Goal: Task Accomplishment & Management: Complete application form

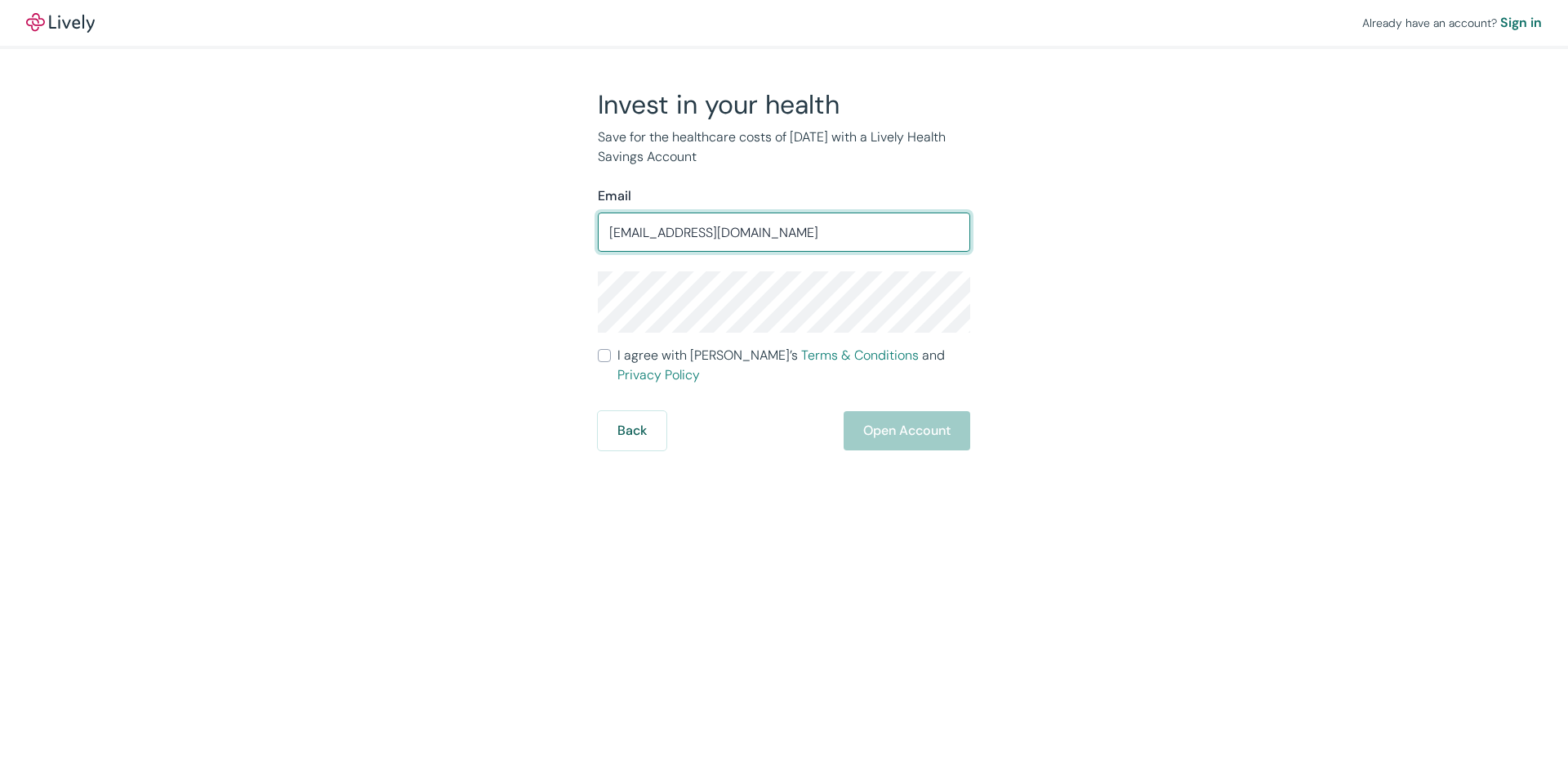
type input "edirectv24@gmail.com"
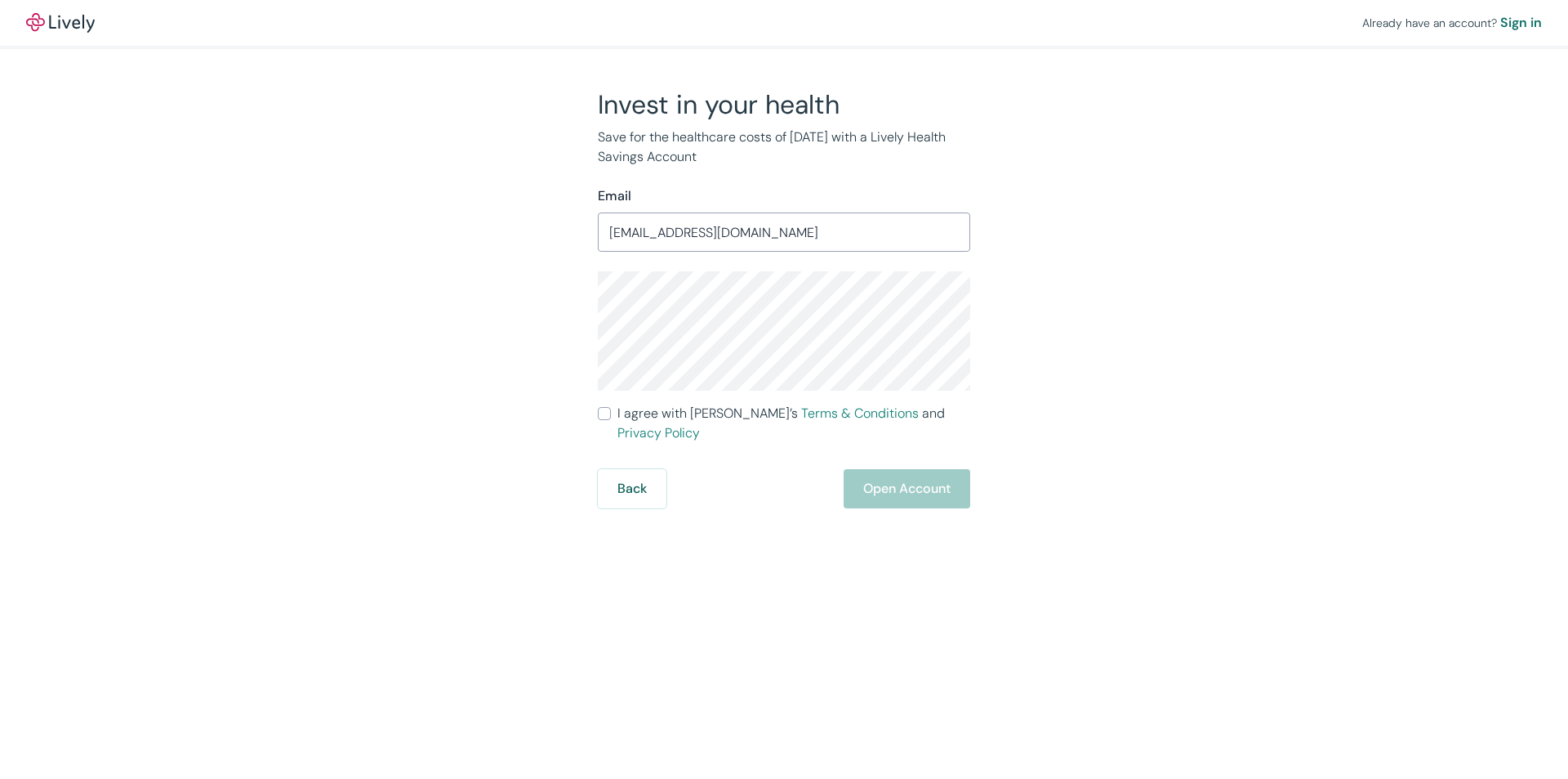
click at [603, 413] on input "I agree with Lively’s Terms & Conditions and Privacy Policy" at bounding box center [604, 413] width 13 height 13
checkbox input "true"
click at [882, 475] on button "Open Account" at bounding box center [906, 488] width 126 height 39
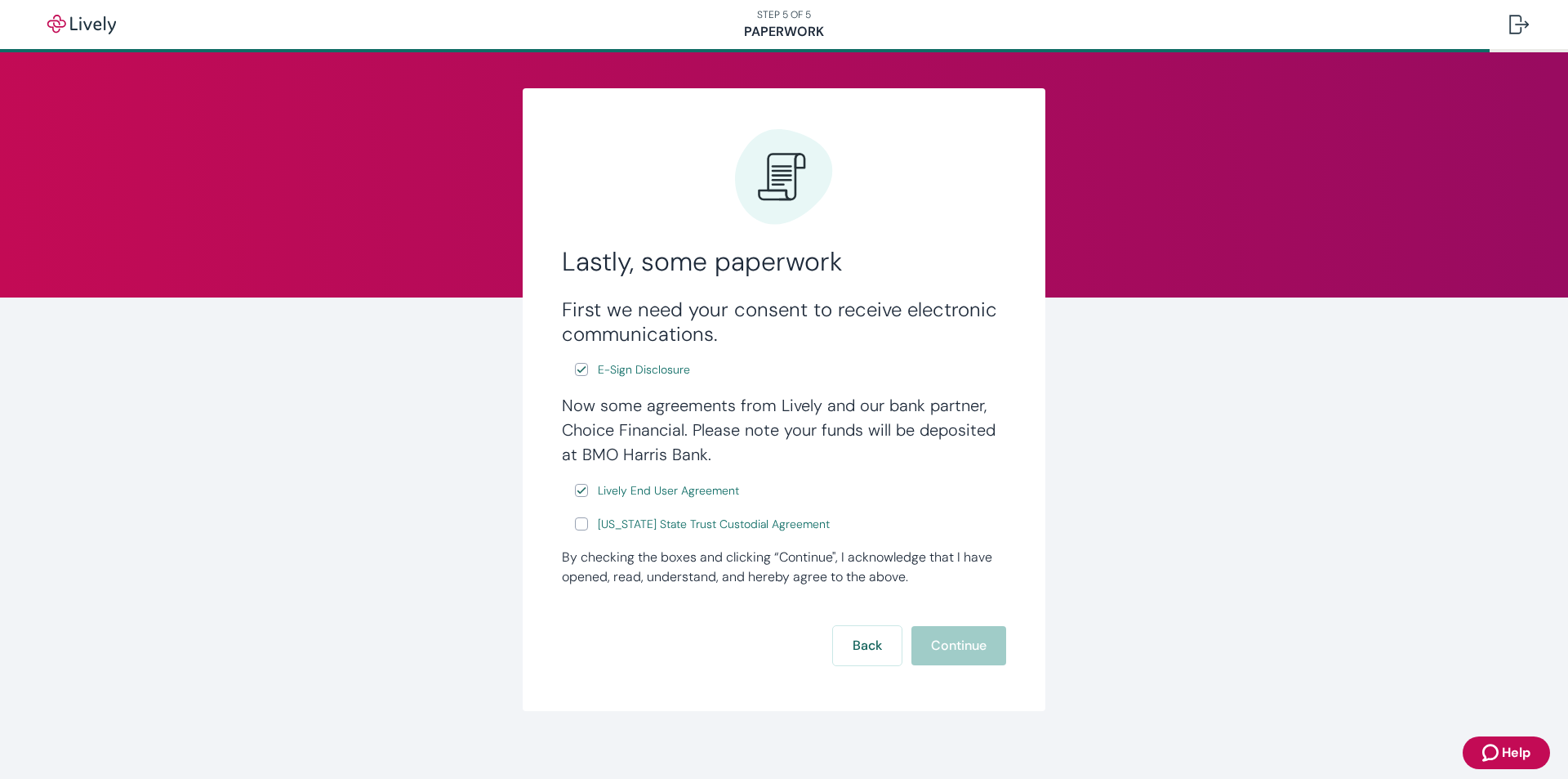
click at [576, 524] on input "[US_STATE] State Trust Custodial Agreement" at bounding box center [581, 523] width 13 height 13
checkbox input "true"
click at [921, 630] on button "Continue" at bounding box center [959, 645] width 95 height 39
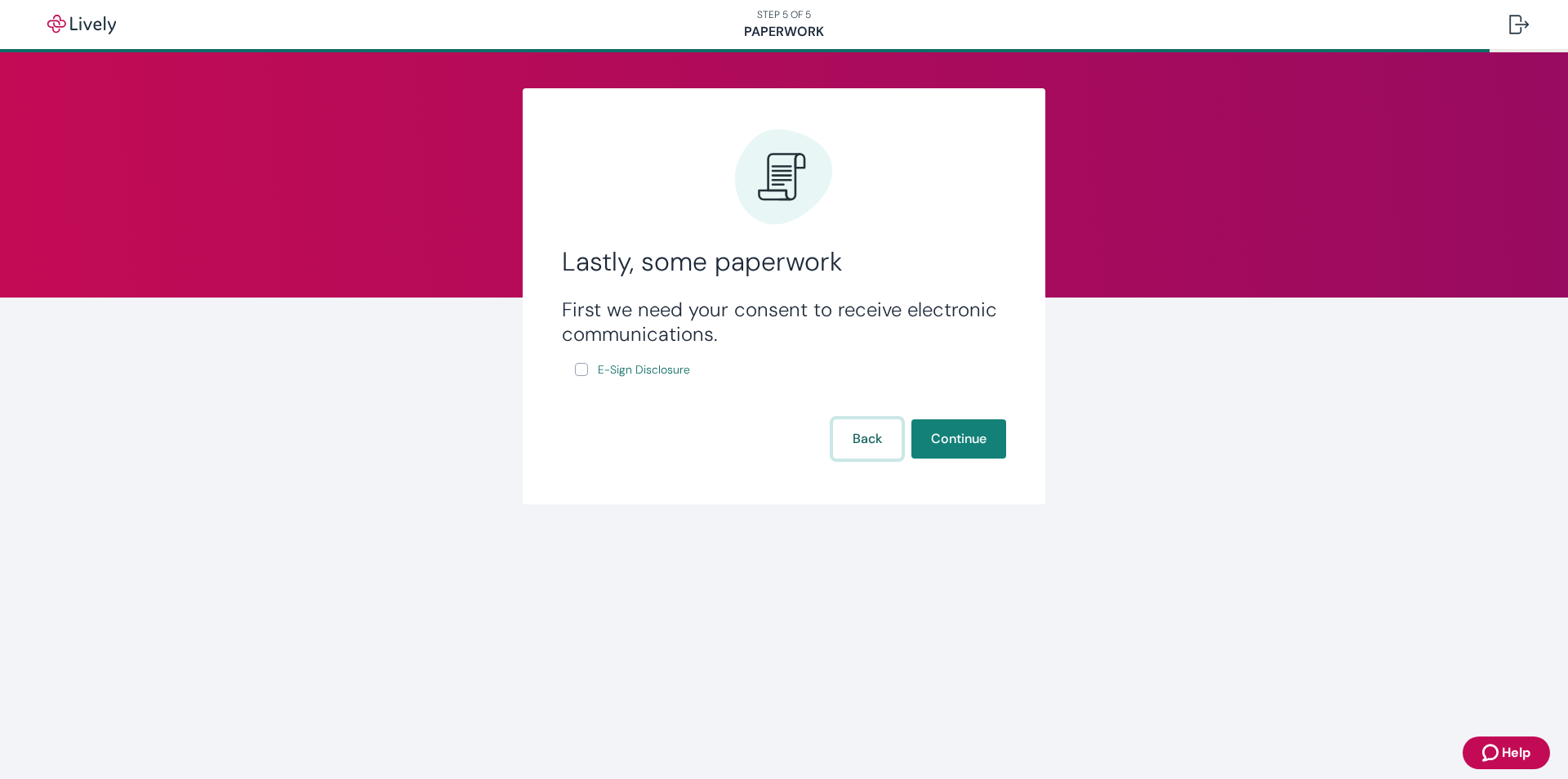
click at [878, 439] on button "Back" at bounding box center [867, 439] width 68 height 39
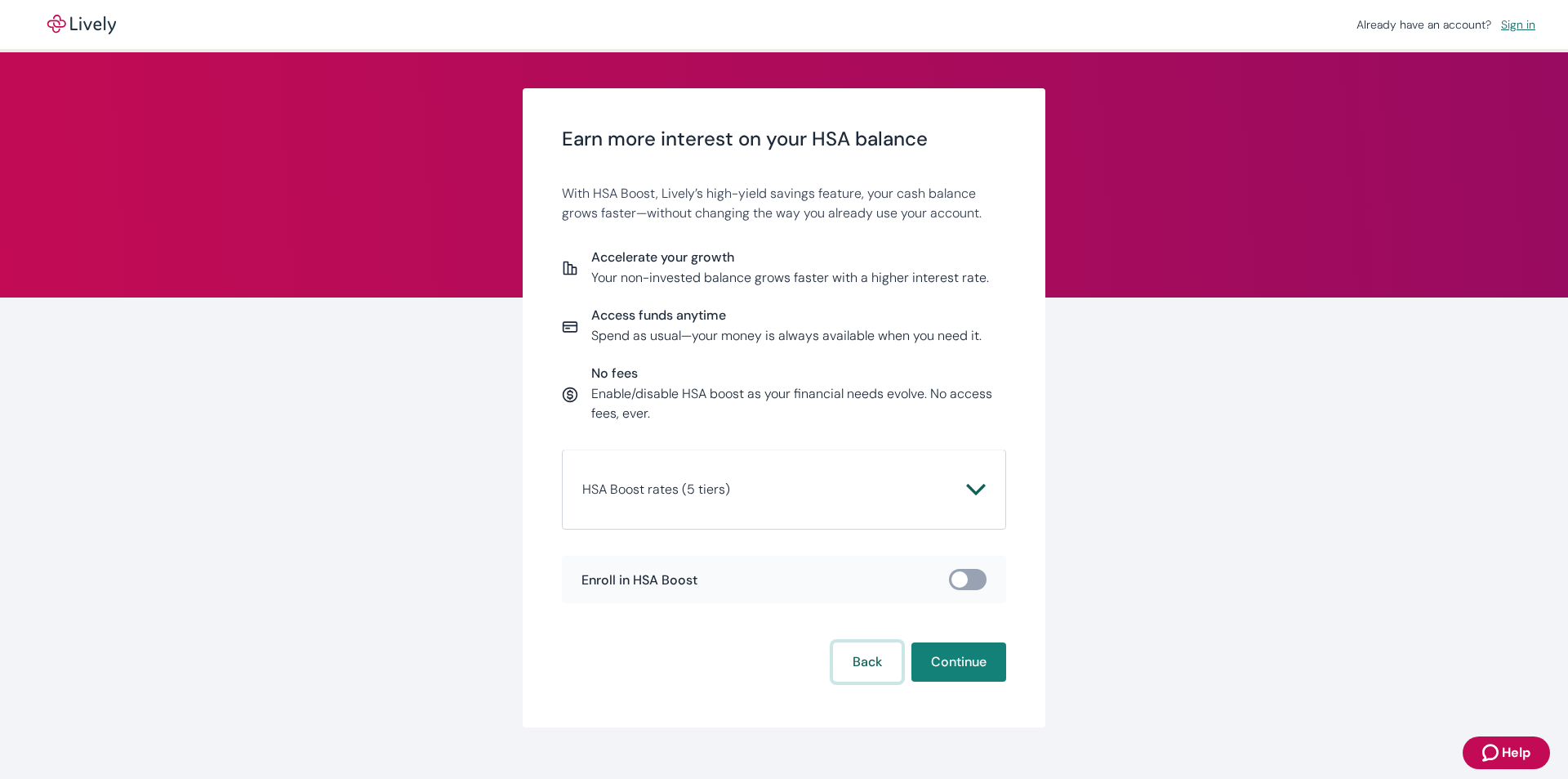
click at [891, 659] on button "Back" at bounding box center [867, 662] width 68 height 39
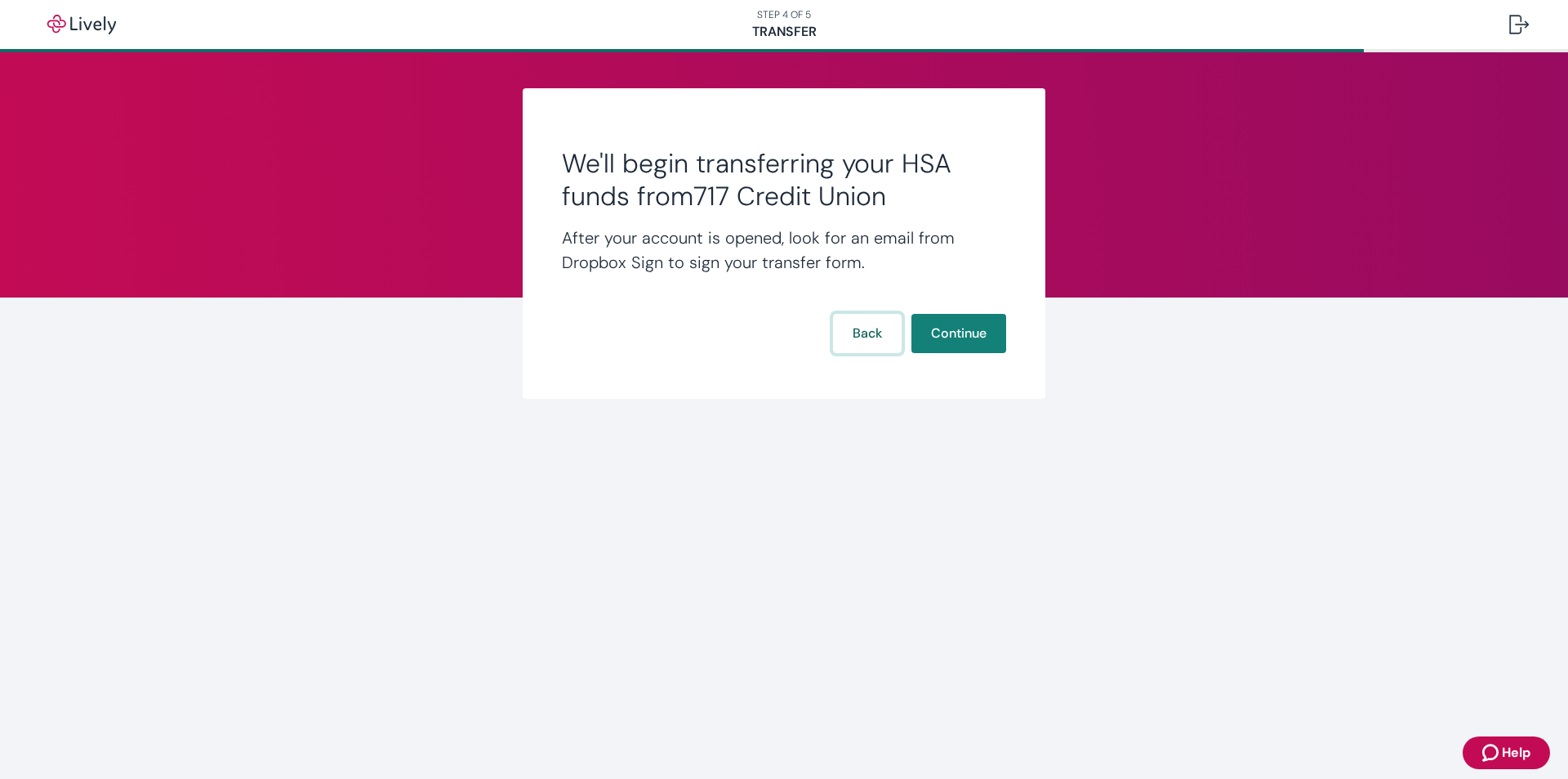
click at [877, 330] on button "Back" at bounding box center [867, 333] width 68 height 39
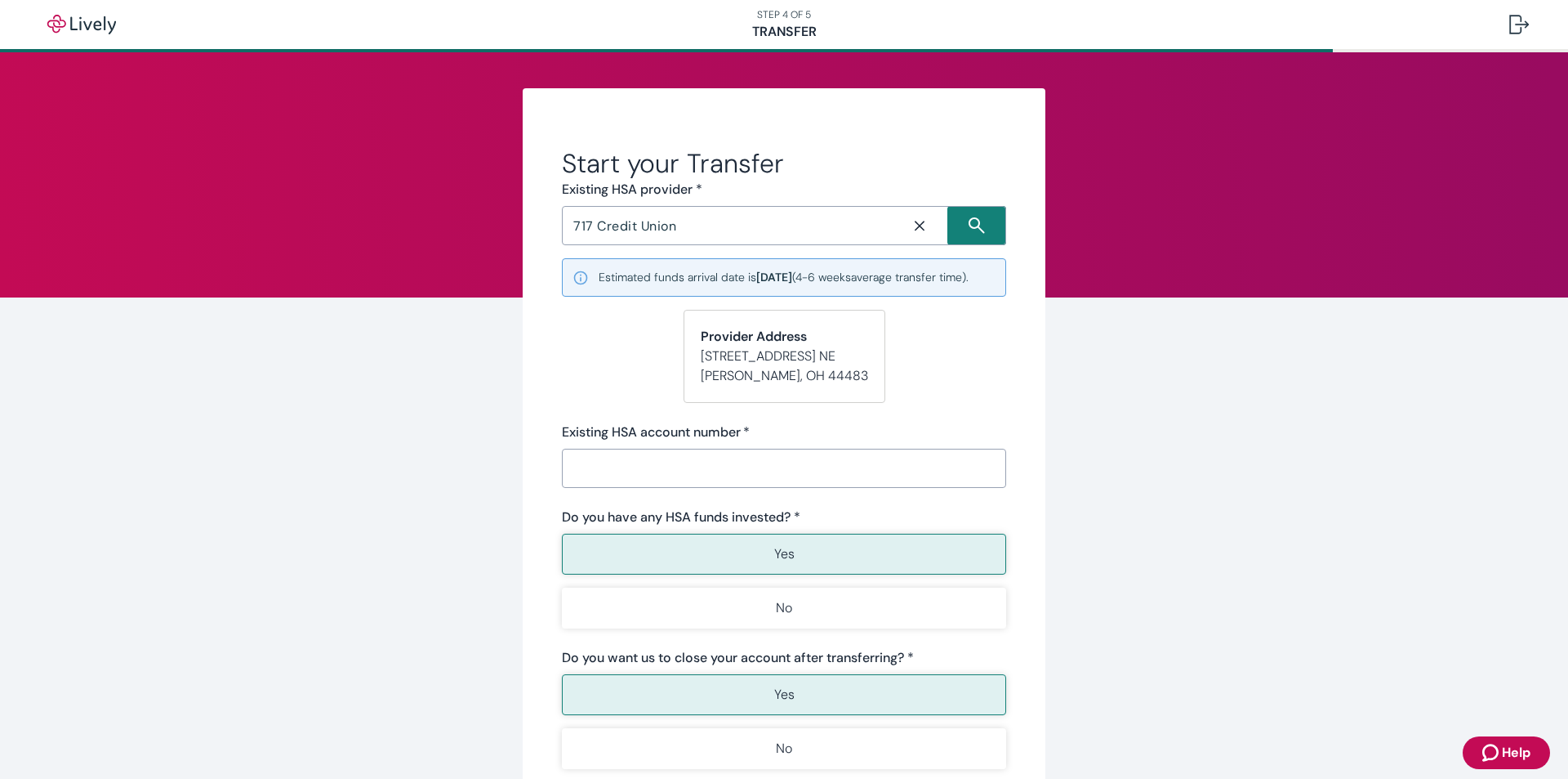
click at [914, 221] on icon "Close icon" at bounding box center [920, 226] width 16 height 16
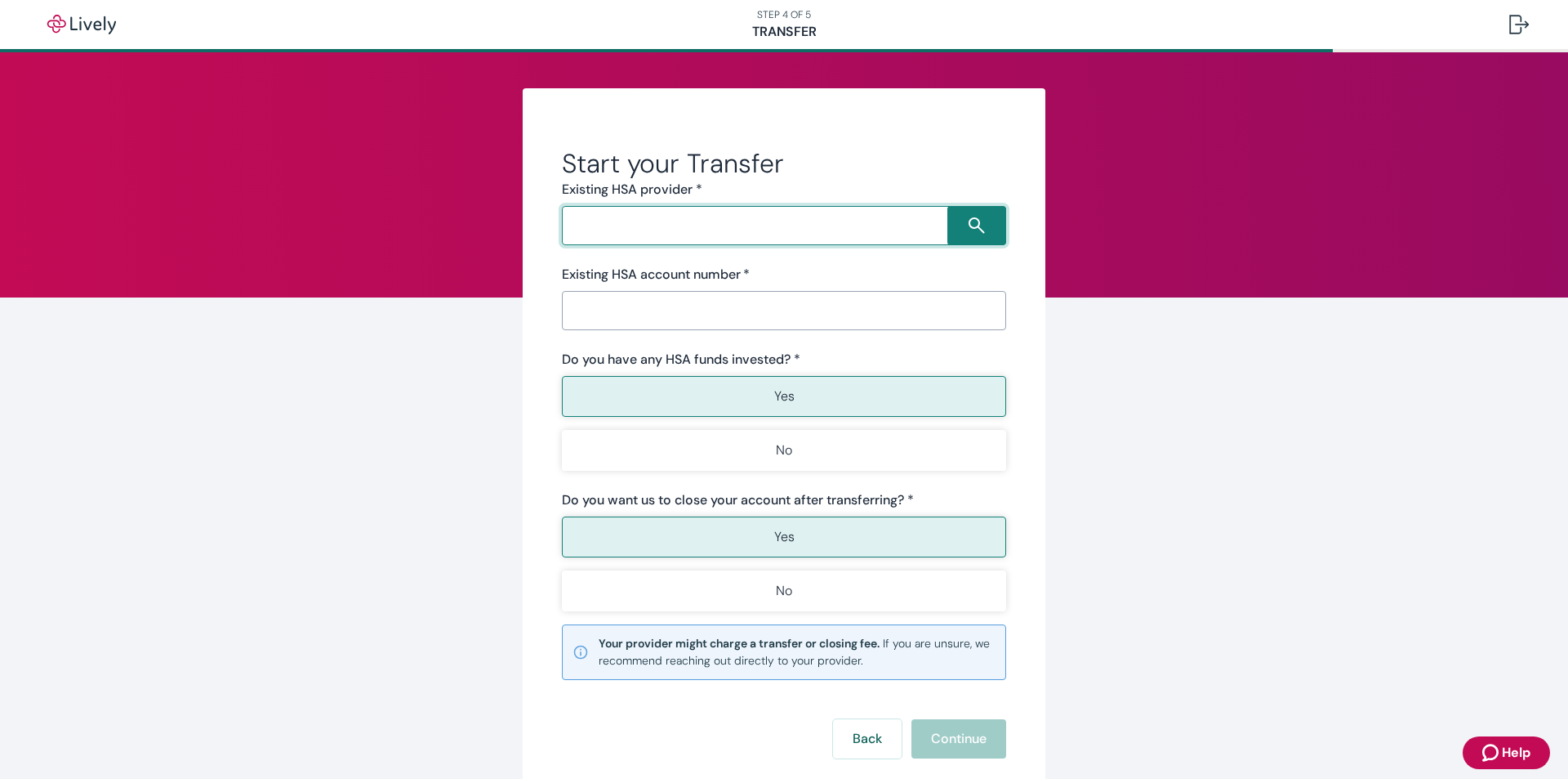
scroll to position [82, 0]
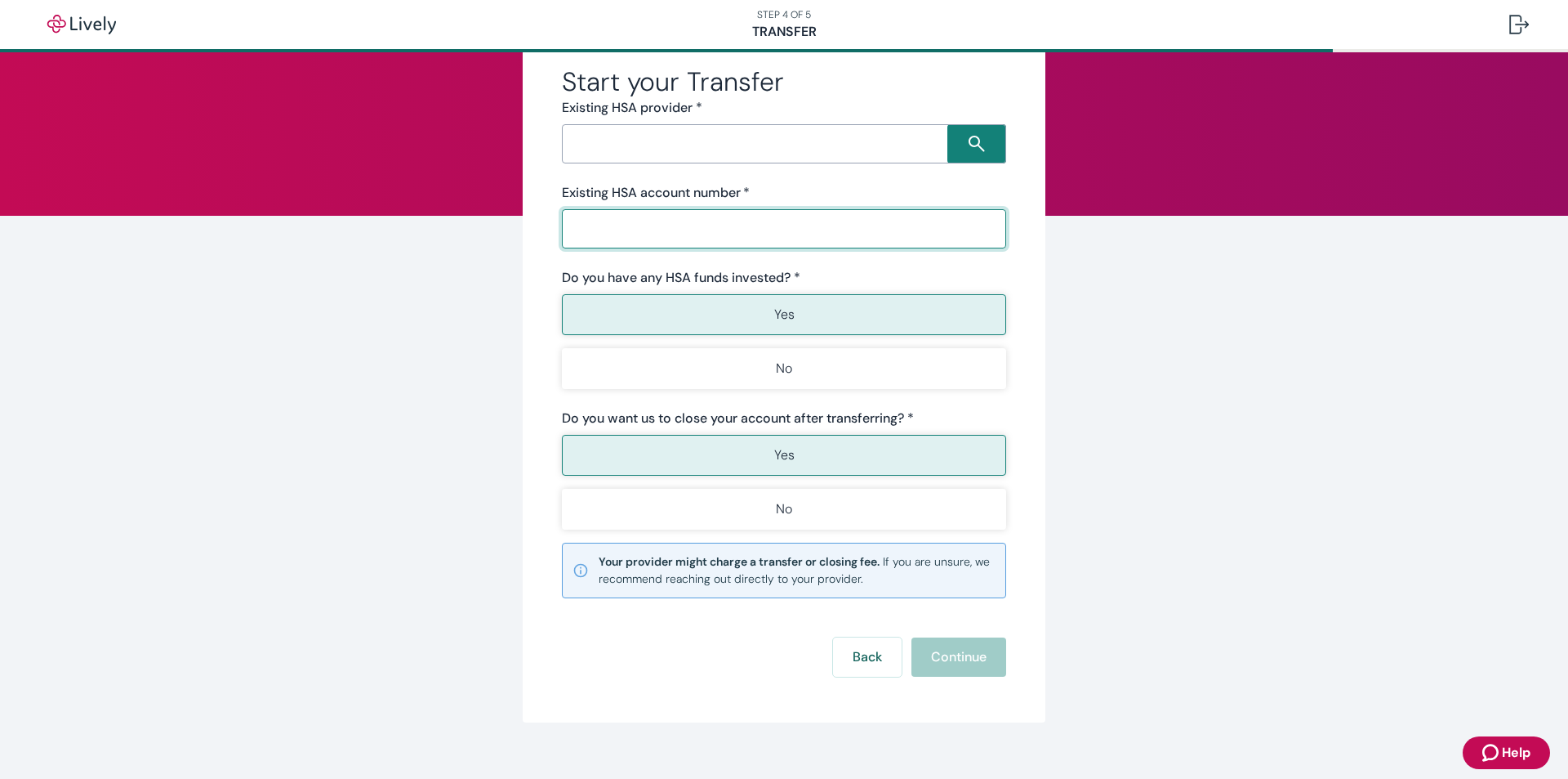
click at [695, 219] on input "Existing HSA account number   *" at bounding box center [784, 228] width 444 height 33
click at [863, 653] on form "Start your Transfer Existing HSA provider * ​ Existing HSA account number   * ​…" at bounding box center [784, 370] width 444 height 611
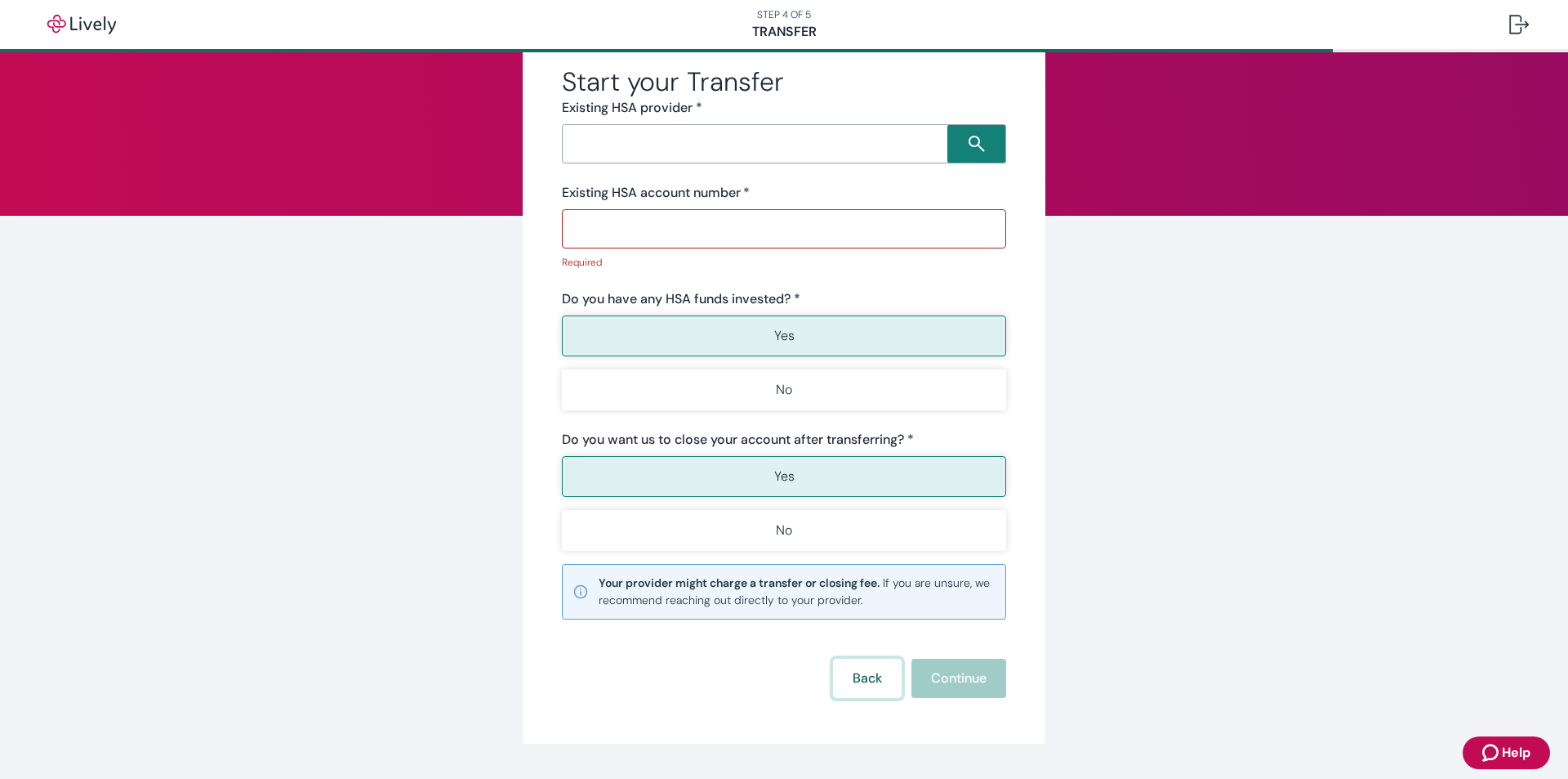
click at [850, 675] on button "Back" at bounding box center [867, 678] width 68 height 39
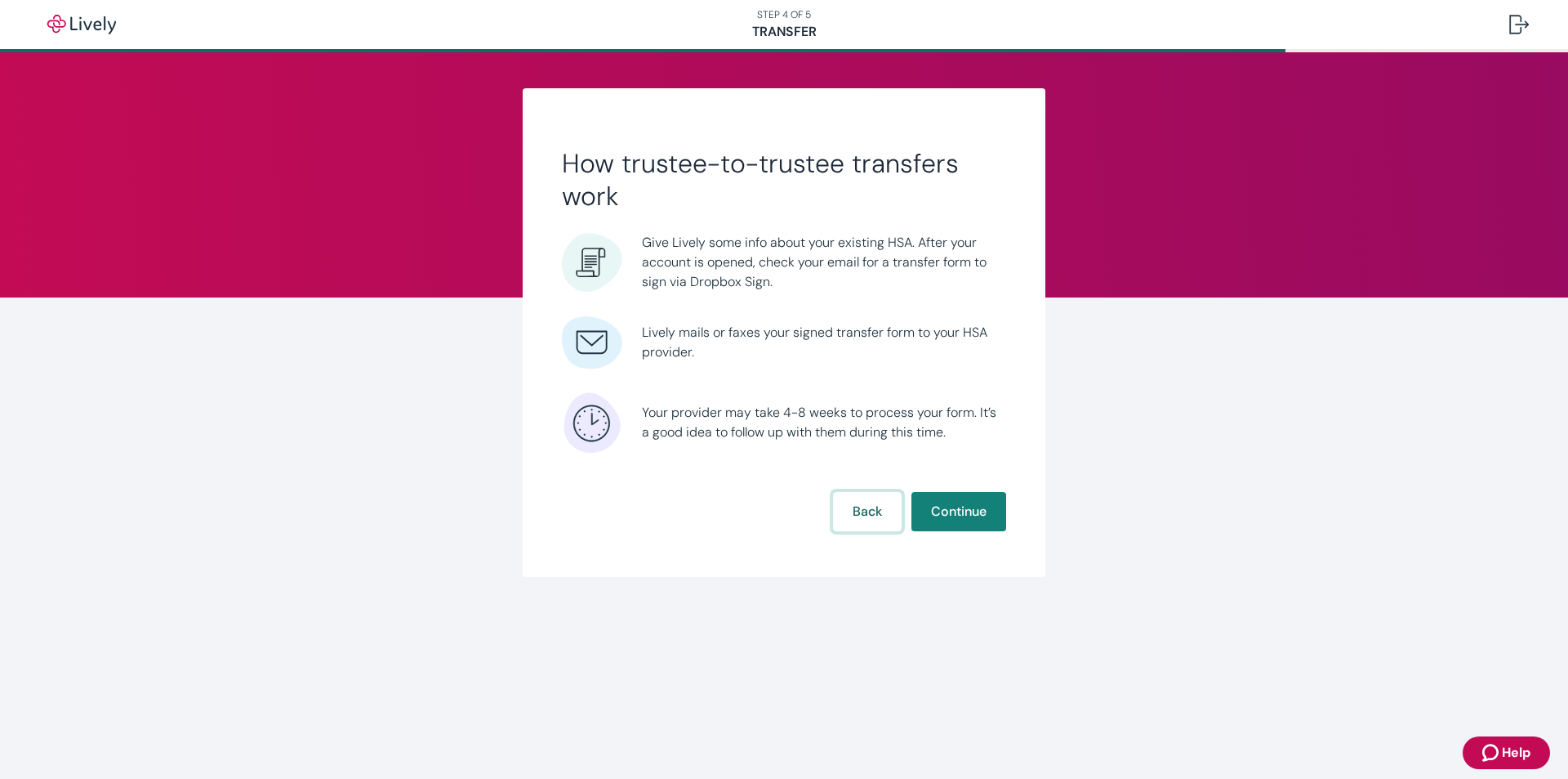
click at [860, 516] on button "Back" at bounding box center [867, 511] width 68 height 39
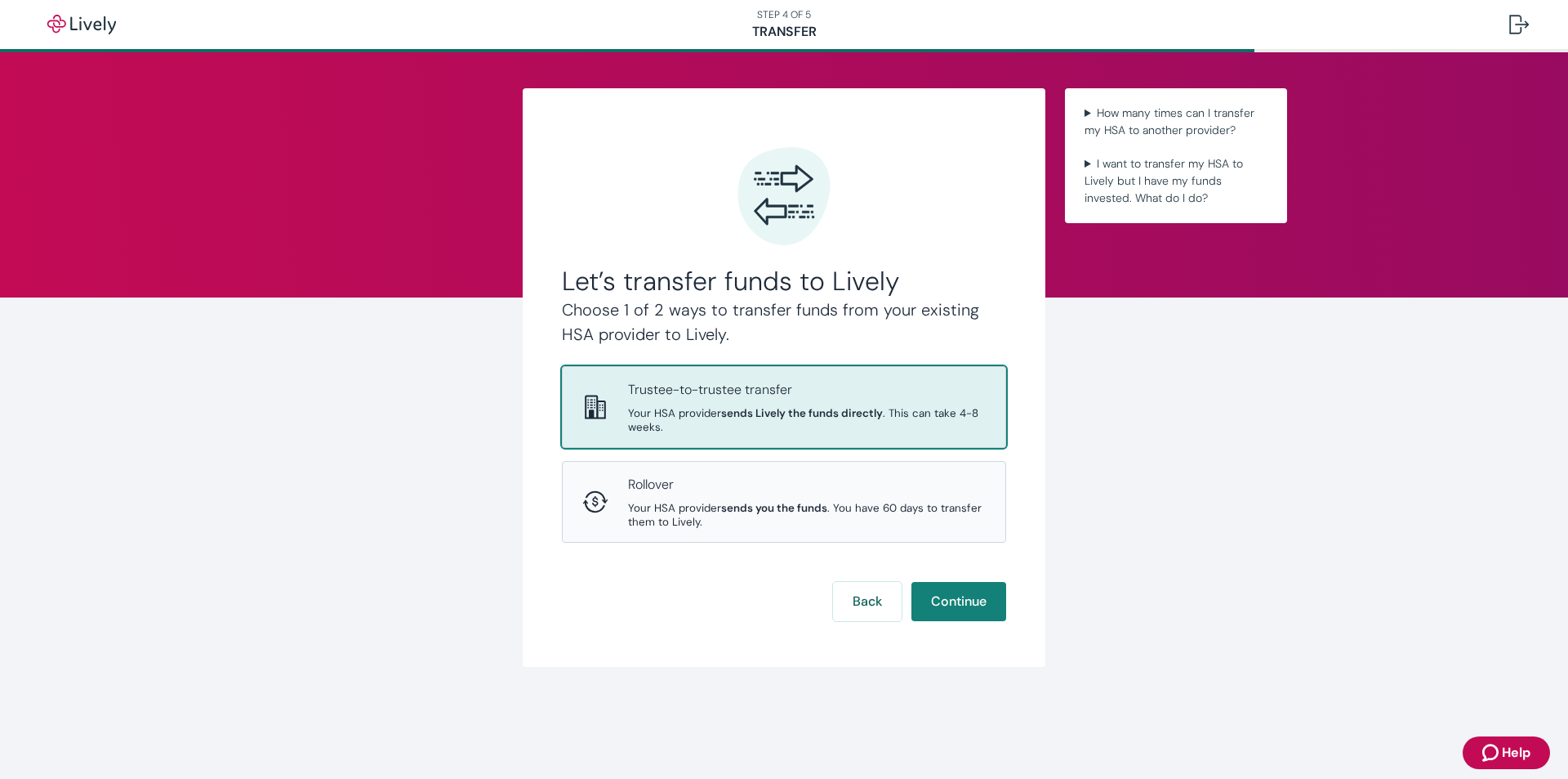
drag, startPoint x: 730, startPoint y: 399, endPoint x: 722, endPoint y: 400, distance: 8.1
click at [722, 400] on div "Trustee-to-trustee transfer Your HSA provider sends Lively the funds directly .…" at bounding box center [806, 406] width 357 height 54
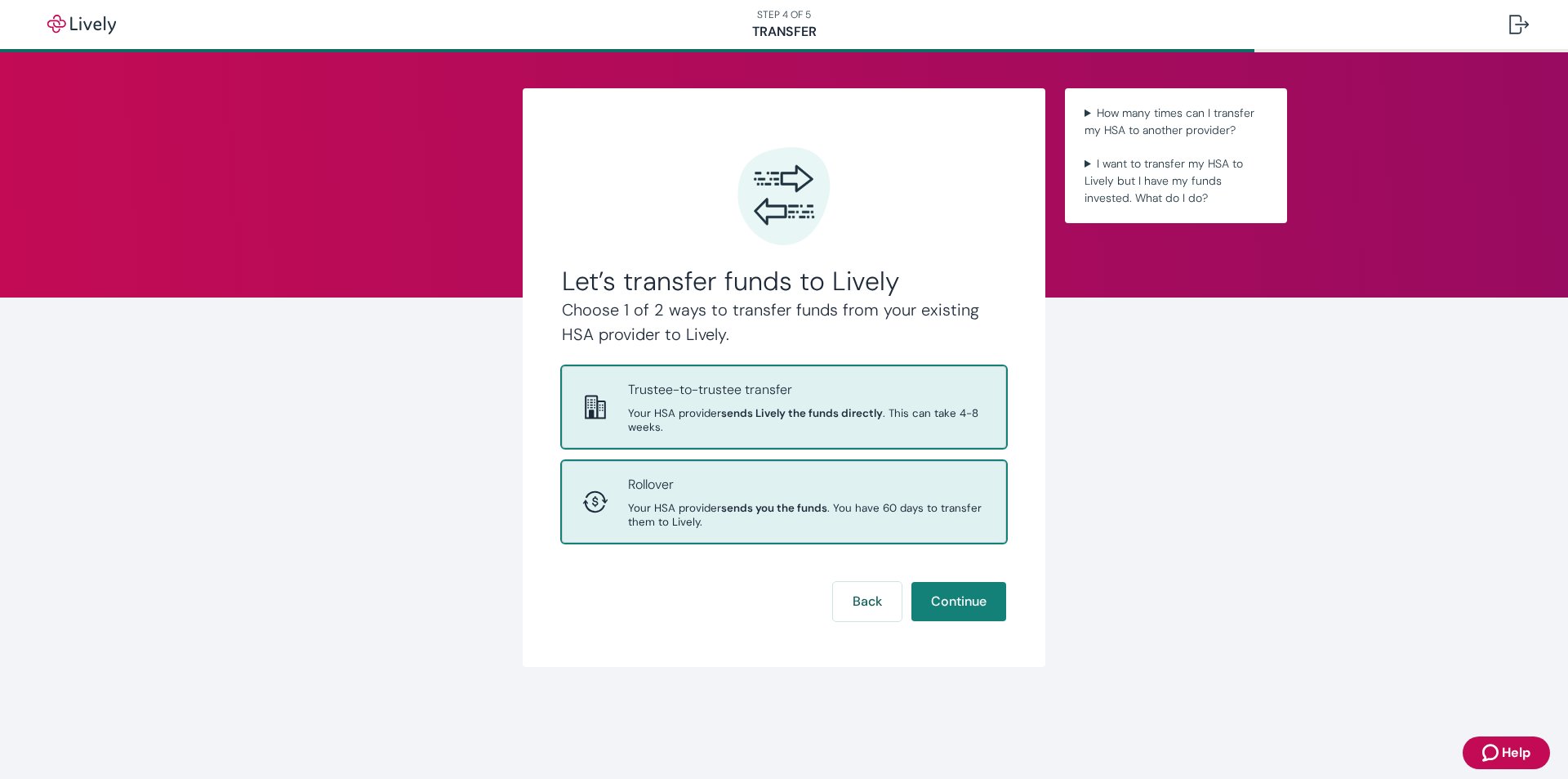
click at [664, 501] on span "Your HSA provider sends you the funds . You have 60 days to transfer them to Li…" at bounding box center [806, 514] width 357 height 28
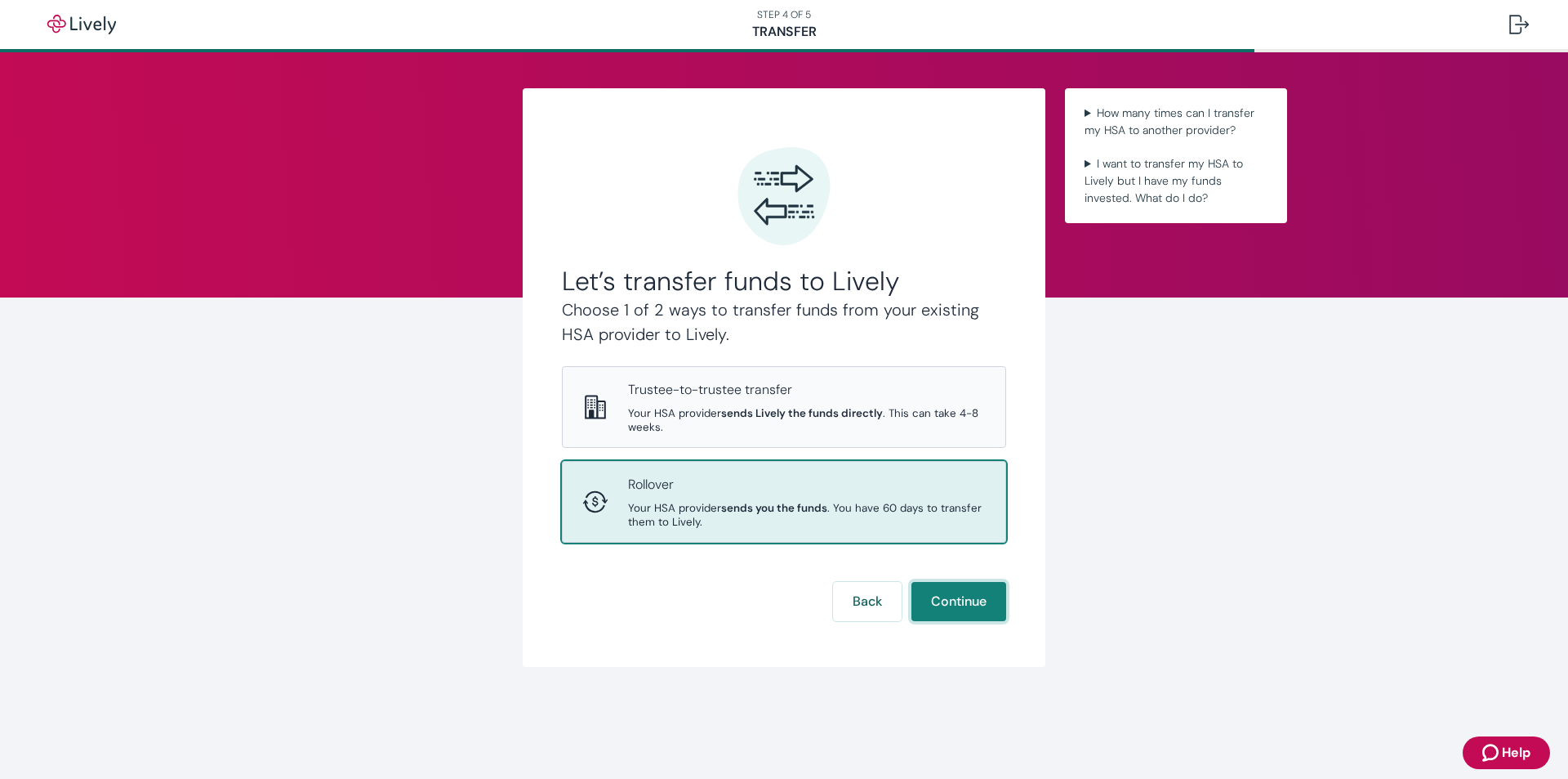
click at [975, 602] on button "Continue" at bounding box center [959, 601] width 95 height 39
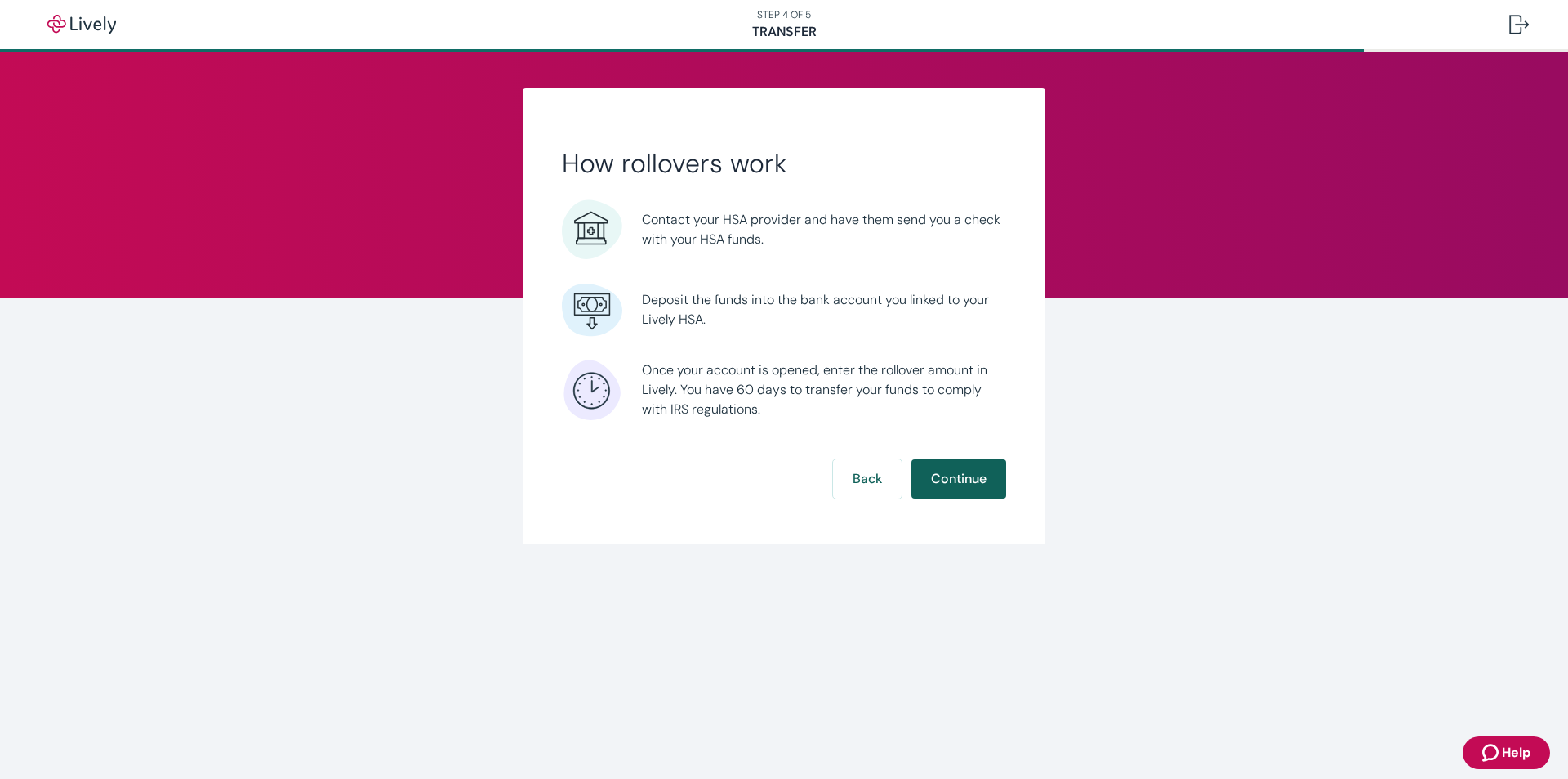
click at [941, 471] on button "Continue" at bounding box center [959, 479] width 95 height 39
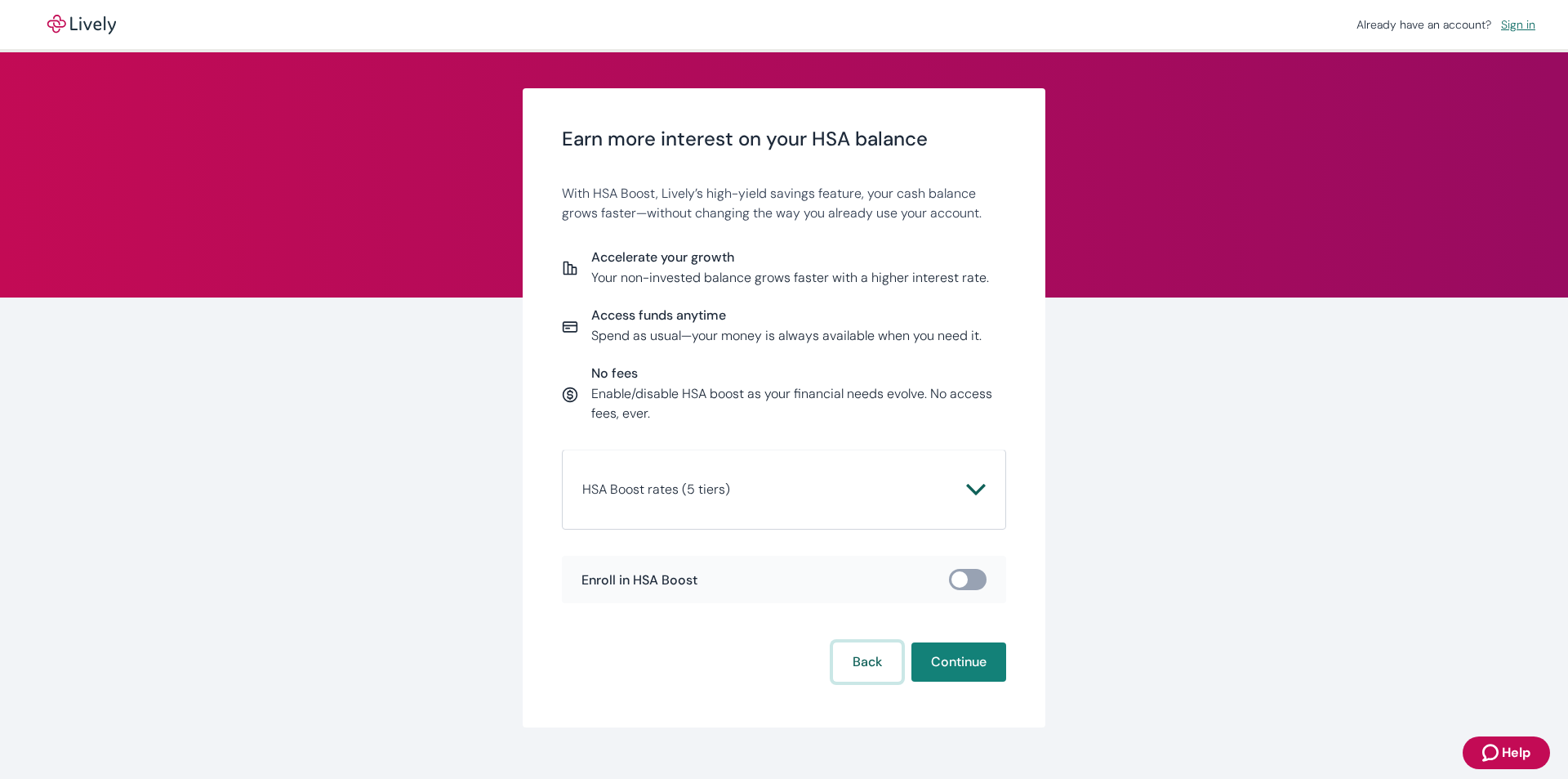
click at [847, 651] on button "Back" at bounding box center [867, 662] width 68 height 39
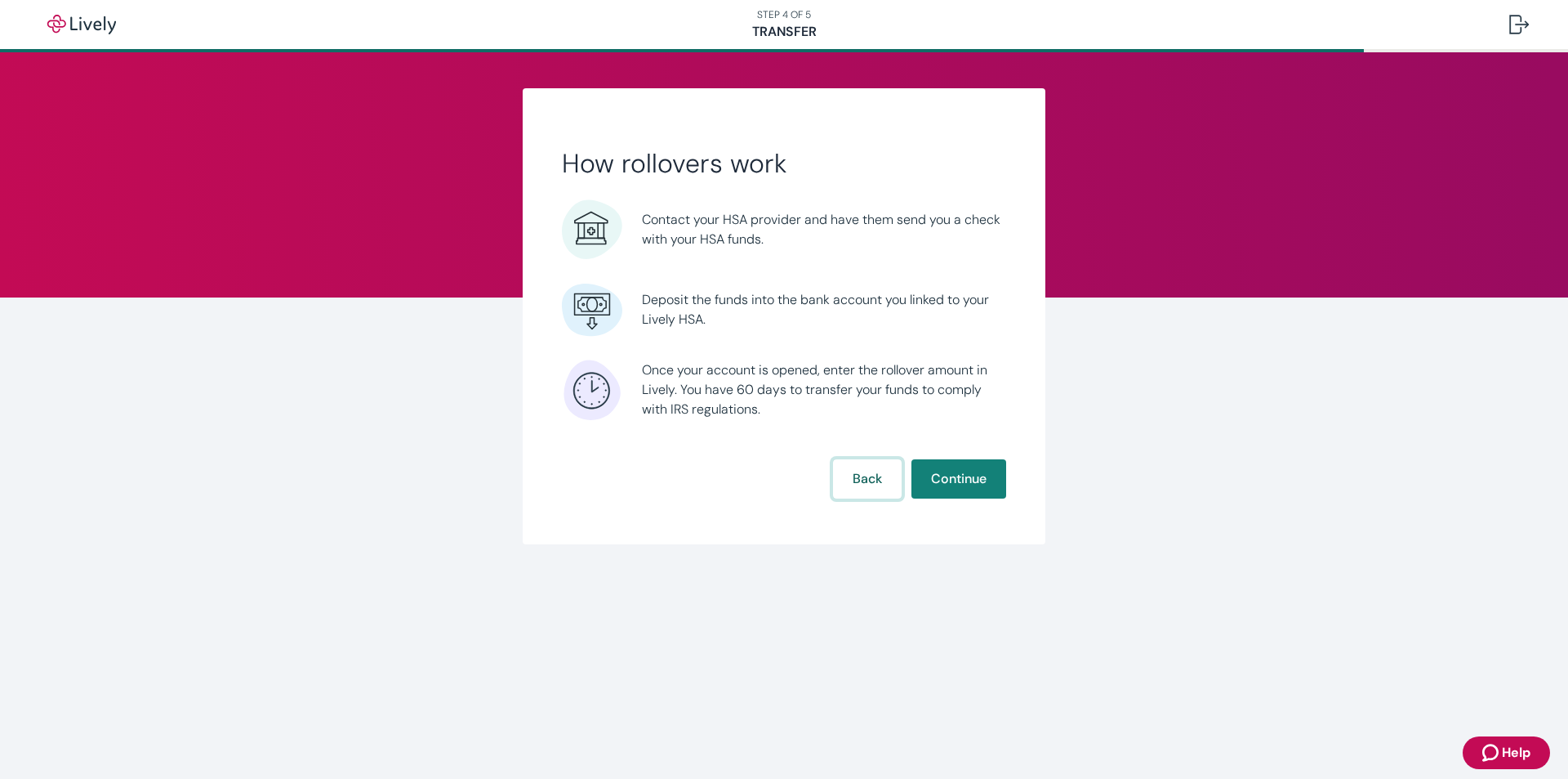
click at [864, 486] on button "Back" at bounding box center [867, 479] width 68 height 39
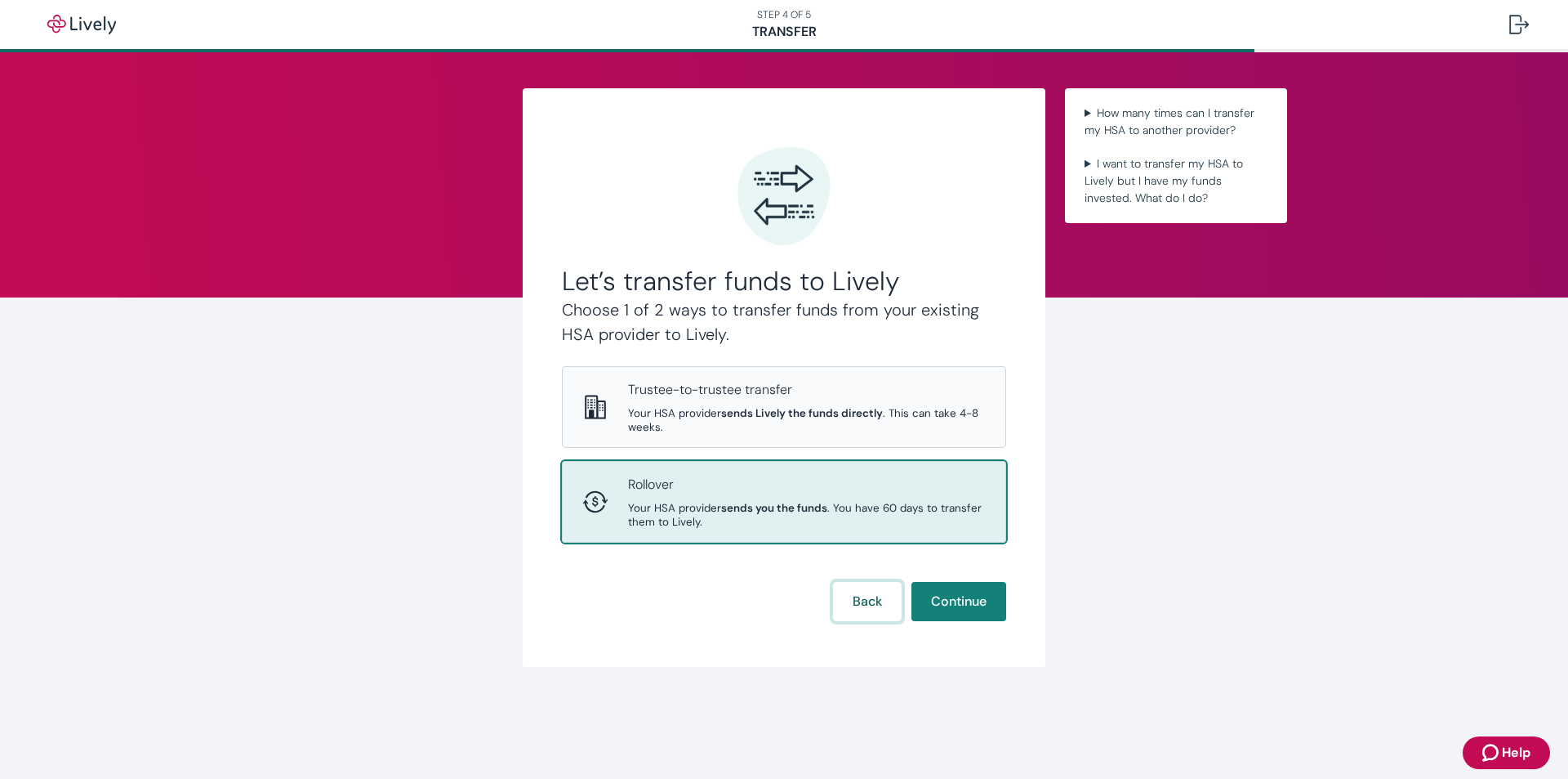
click at [862, 599] on button "Back" at bounding box center [867, 601] width 68 height 39
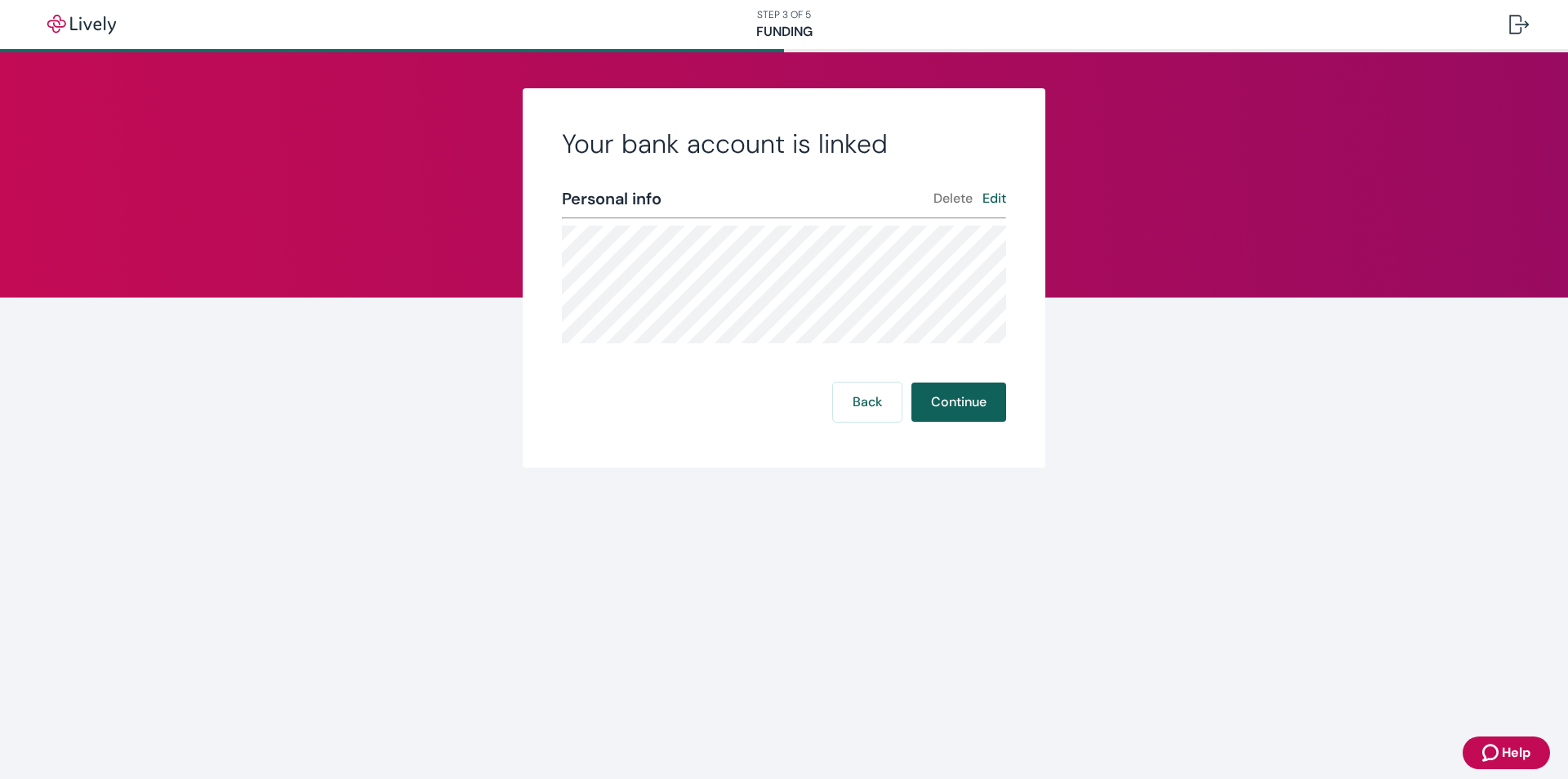
click at [951, 402] on button "Continue" at bounding box center [959, 401] width 95 height 39
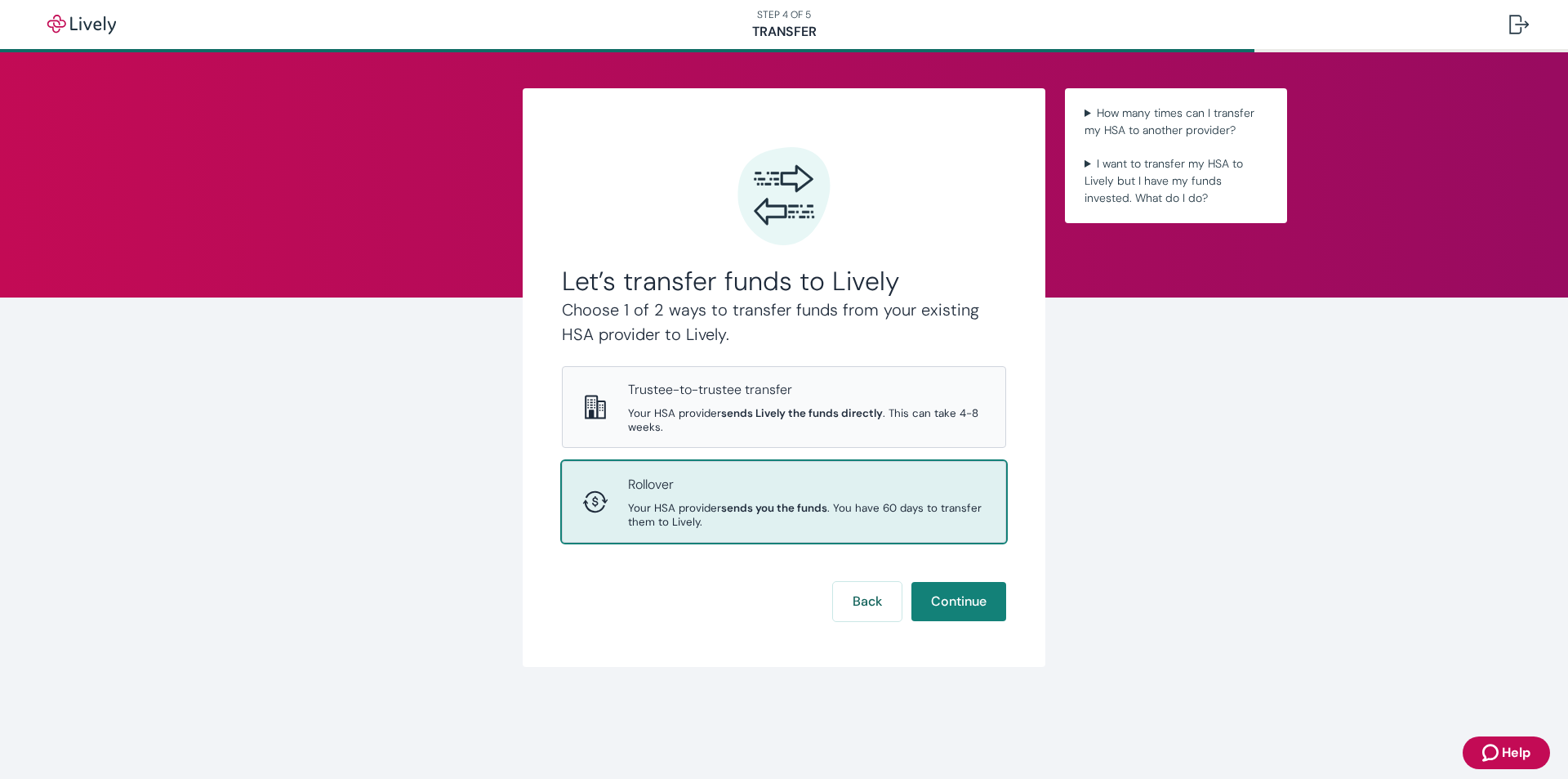
click at [812, 489] on p "Rollover" at bounding box center [806, 485] width 357 height 20
click at [958, 595] on button "Continue" at bounding box center [959, 601] width 95 height 39
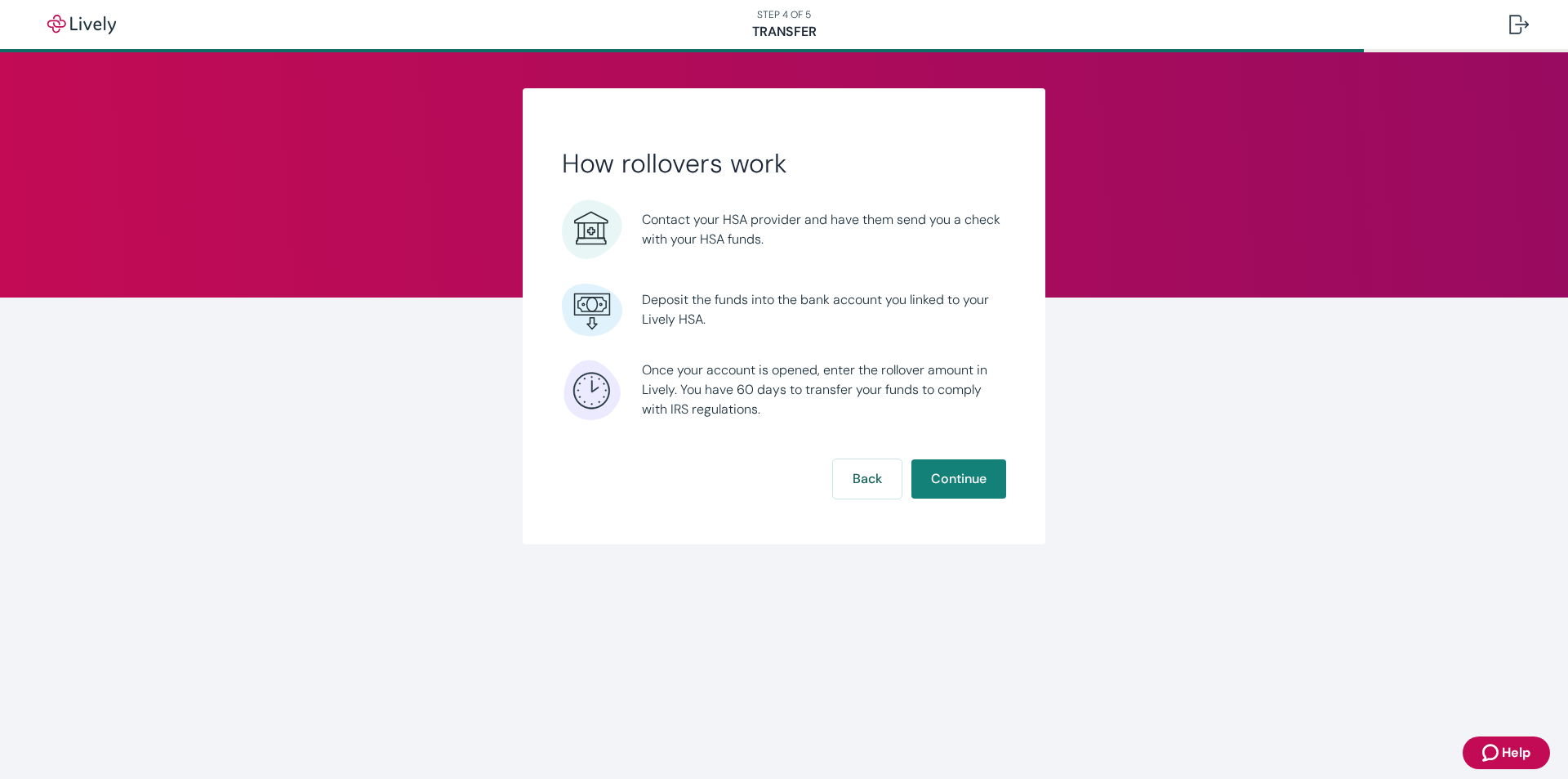
click at [944, 475] on button "Continue" at bounding box center [959, 479] width 95 height 39
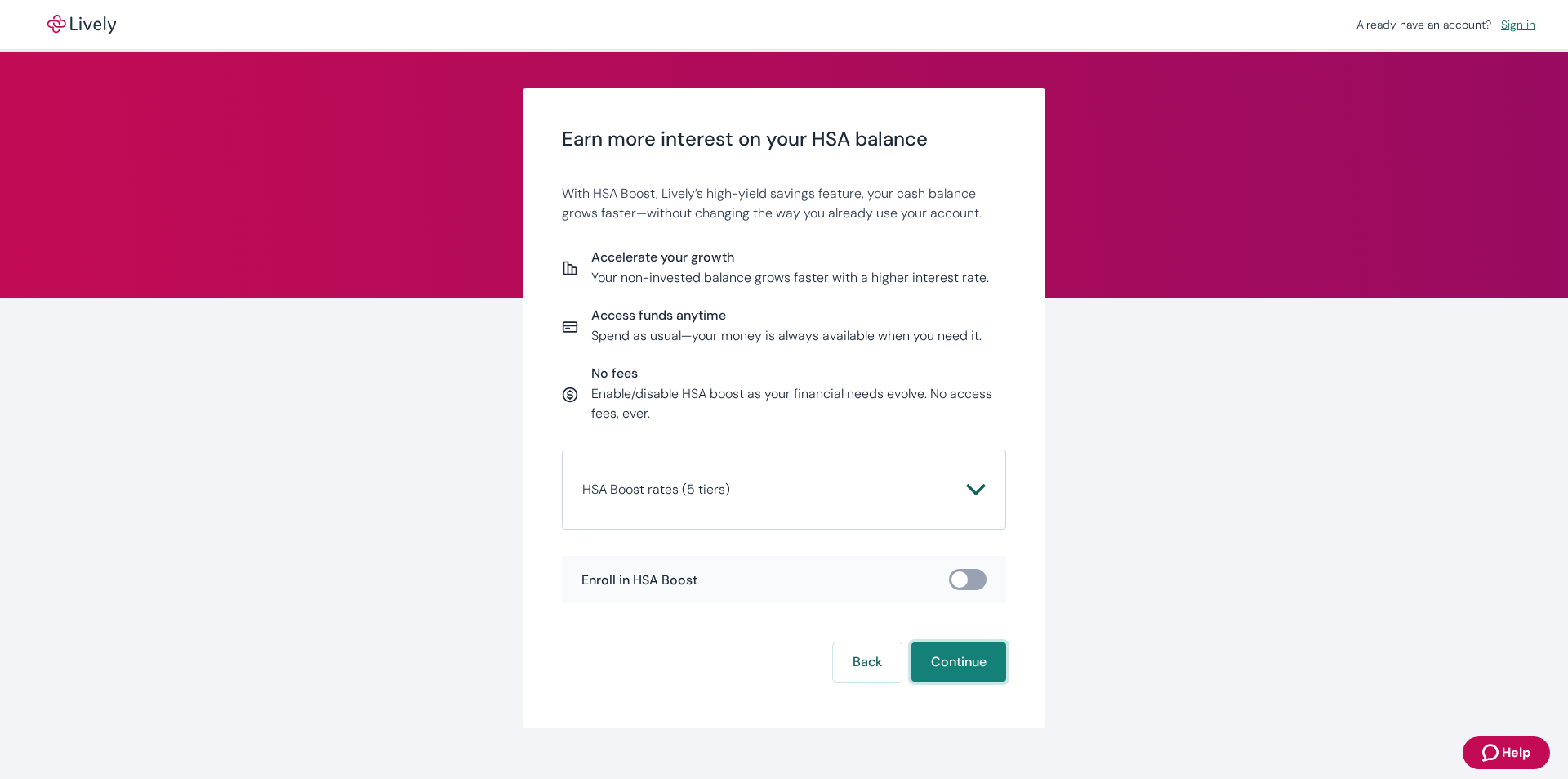
click at [949, 653] on button "Continue" at bounding box center [959, 662] width 95 height 39
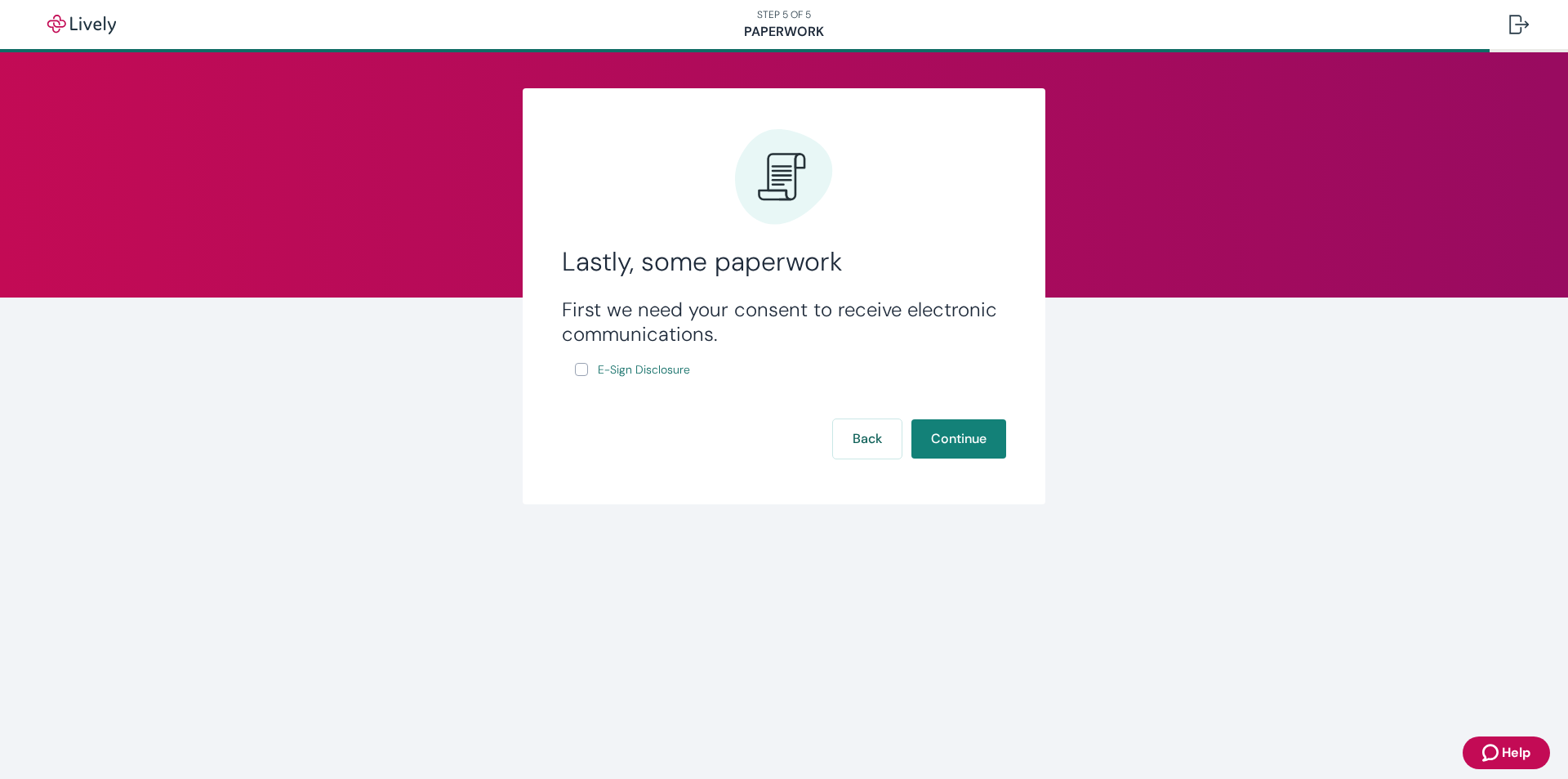
click at [571, 374] on div "First we need your consent to receive electronic communications. E-Sign Disclos…" at bounding box center [784, 339] width 444 height 83
click at [583, 368] on input "E-Sign Disclosure" at bounding box center [581, 369] width 13 height 13
checkbox input "true"
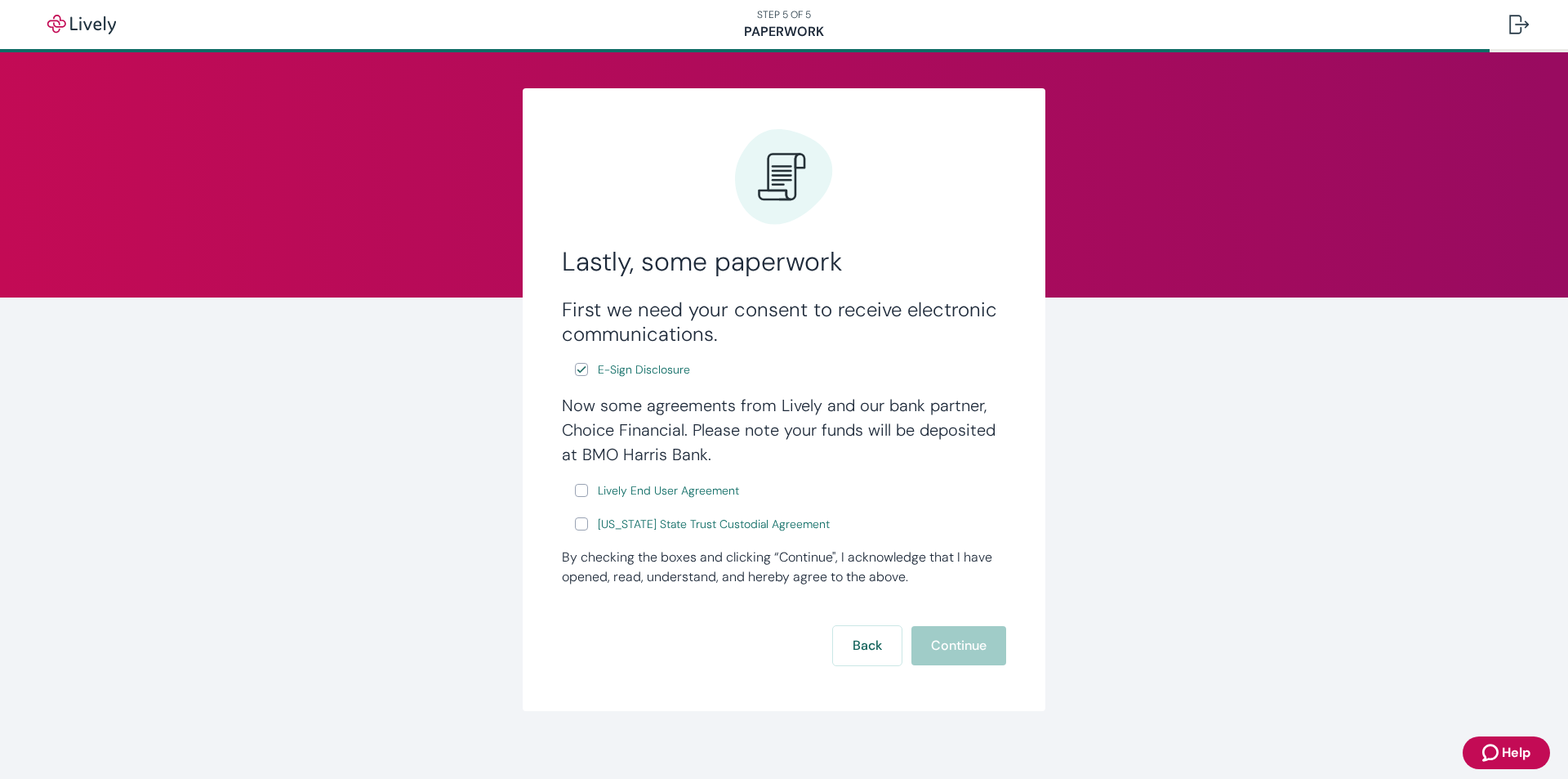
click at [575, 491] on input "Lively End User Agreement" at bounding box center [581, 490] width 13 height 13
checkbox input "true"
click at [575, 520] on input "[US_STATE] State Trust Custodial Agreement" at bounding box center [581, 523] width 13 height 13
checkbox input "true"
click at [930, 642] on button "Continue" at bounding box center [959, 645] width 95 height 39
